Goal: Download file/media

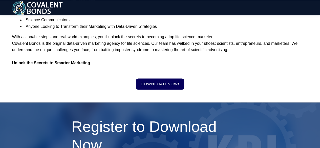
click at [146, 87] on link "Download Now!" at bounding box center [160, 83] width 48 height 11
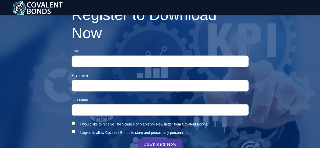
scroll to position [362, 0]
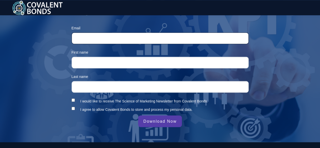
click at [125, 39] on input "Email *" at bounding box center [160, 38] width 177 height 12
type input "[PERSON_NAME][EMAIL_ADDRESS][PERSON_NAME][DOMAIN_NAME]"
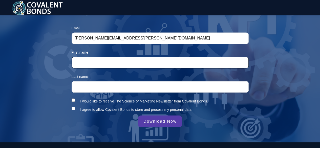
type input "[PERSON_NAME]"
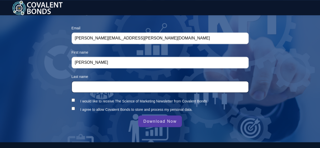
type input "[PERSON_NAME]"
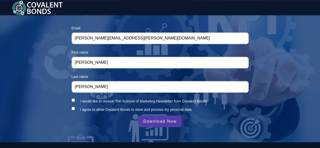
click at [72, 98] on input "I would like to receive The Science of Marketing Newsletter from Covalent Bonds." at bounding box center [73, 99] width 3 height 3
checkbox input "true"
click at [74, 107] on input "I agree to allow Covalent Bonds to store and process my personal data. *" at bounding box center [73, 108] width 3 height 3
checkbox input "true"
click at [157, 122] on input "Download Now" at bounding box center [160, 121] width 44 height 12
